Goal: Task Accomplishment & Management: Manage account settings

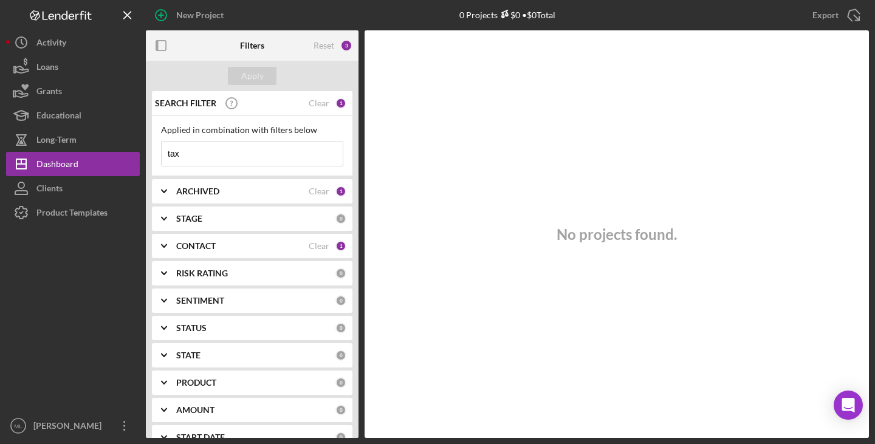
click at [55, 170] on div "Dashboard" at bounding box center [57, 165] width 42 height 27
click at [204, 192] on b "ARCHIVED" at bounding box center [197, 192] width 43 height 10
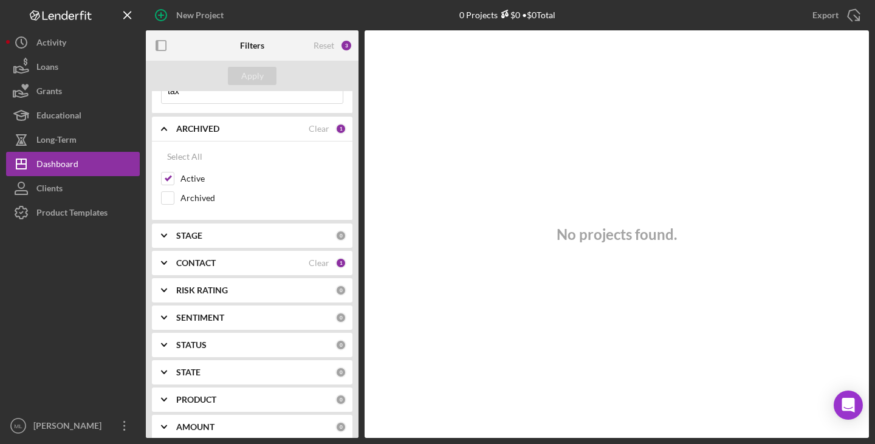
scroll to position [63, 0]
click at [167, 262] on icon "Icon/Expander" at bounding box center [164, 262] width 30 height 30
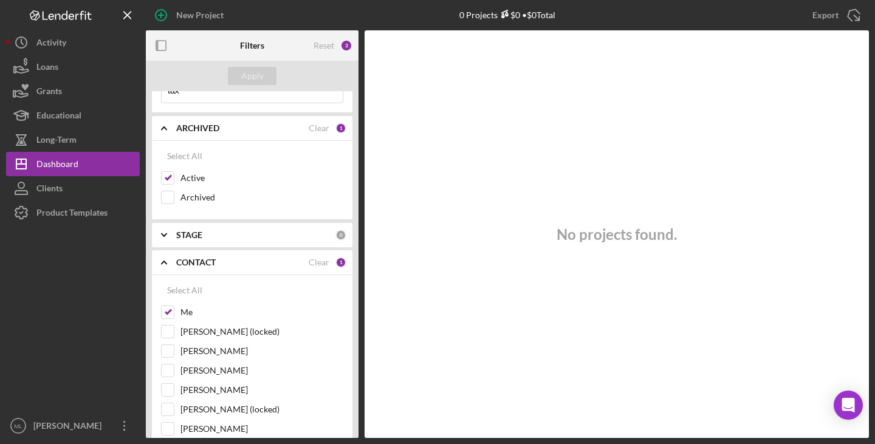
click at [164, 391] on input "[PERSON_NAME]" at bounding box center [168, 390] width 12 height 12
checkbox input "true"
click at [248, 72] on div "Apply" at bounding box center [252, 76] width 22 height 18
